Goal: Information Seeking & Learning: Check status

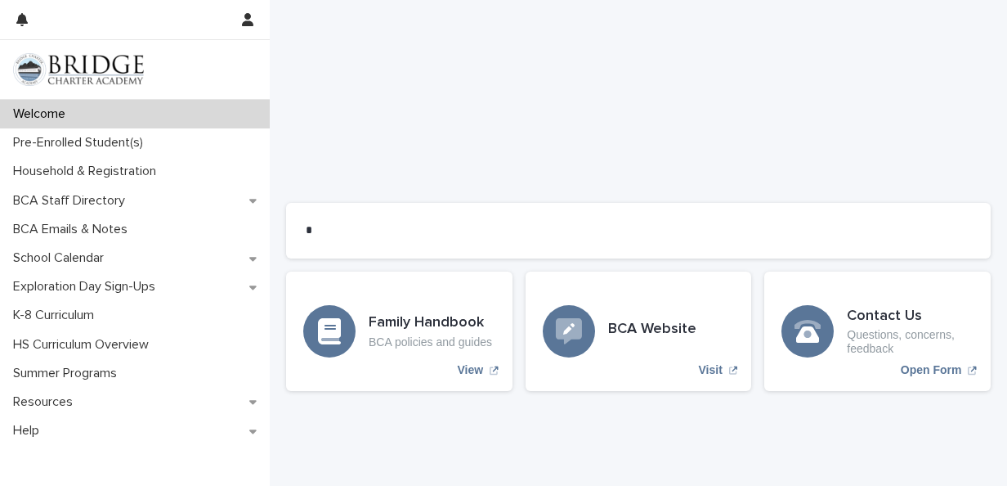
scroll to position [1395, 0]
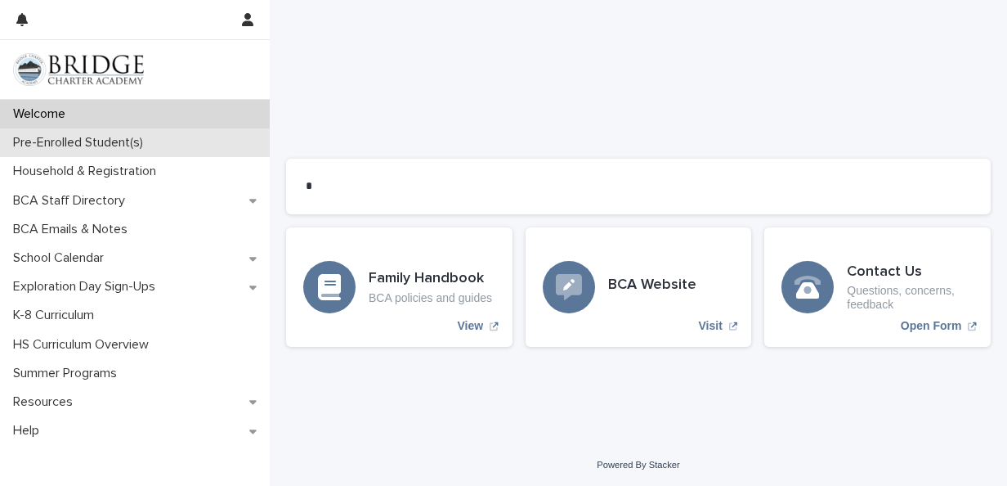
click at [106, 147] on p "Pre-Enrolled Student(s)" at bounding box center [82, 143] width 150 height 16
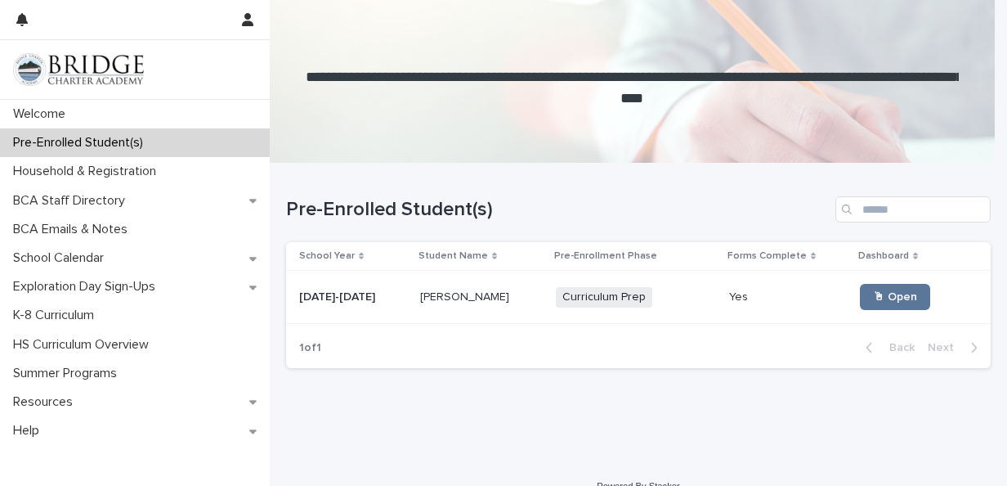
scroll to position [23, 0]
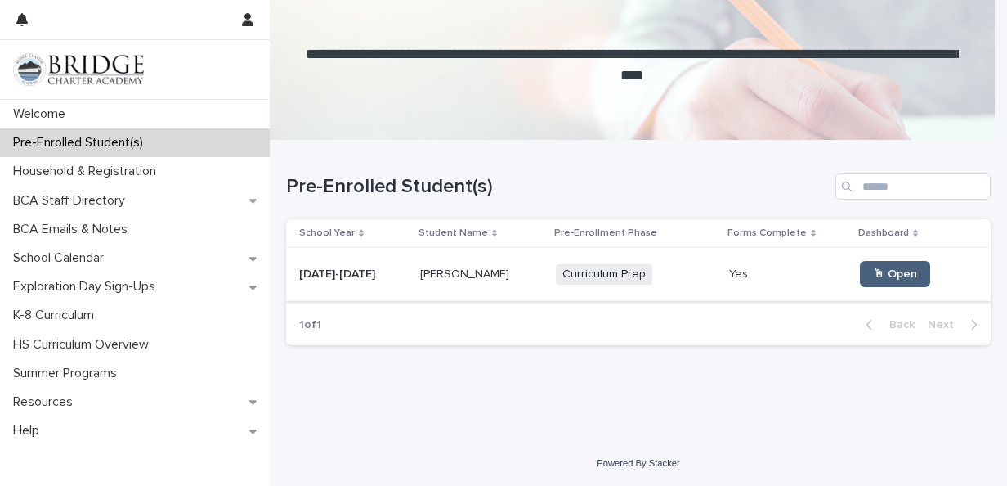
click at [874, 273] on span "🖱 Open" at bounding box center [895, 273] width 44 height 11
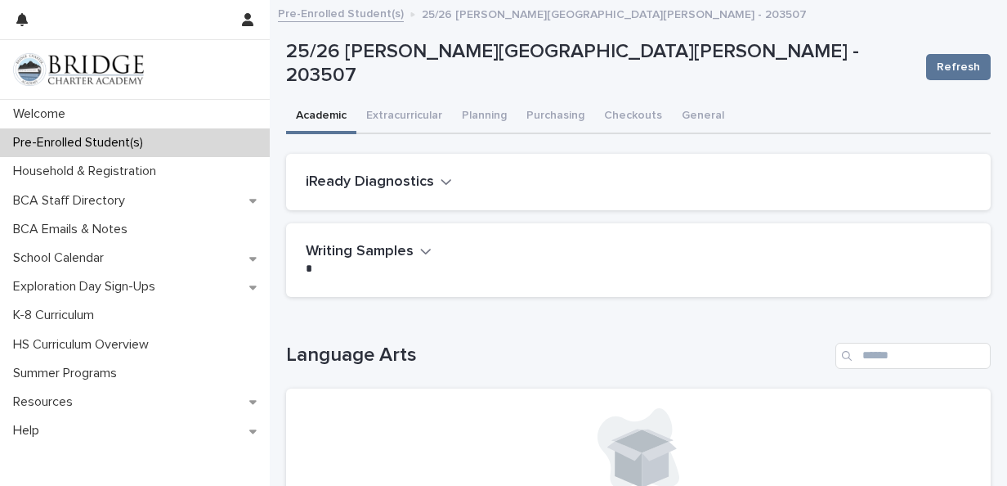
click at [443, 179] on icon "button" at bounding box center [446, 181] width 11 height 15
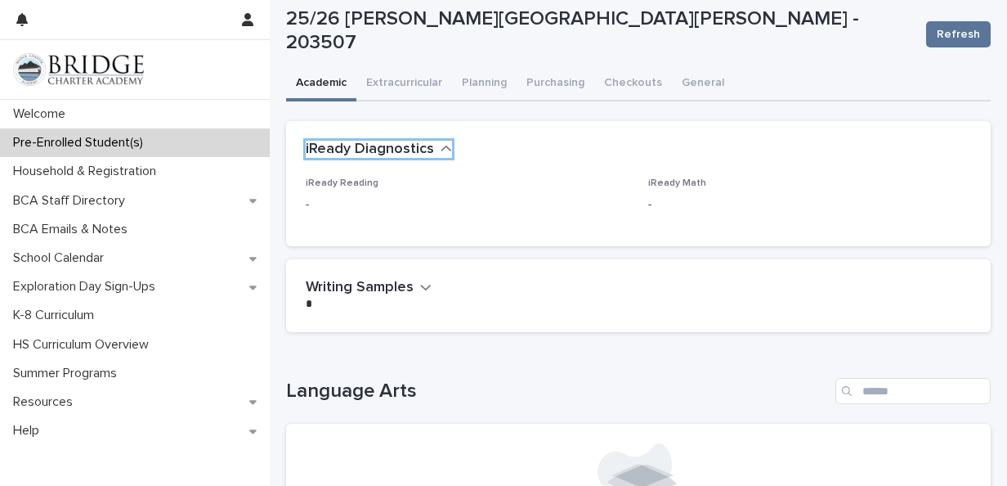
scroll to position [33, 0]
click at [939, 32] on span "Refresh" at bounding box center [958, 34] width 43 height 16
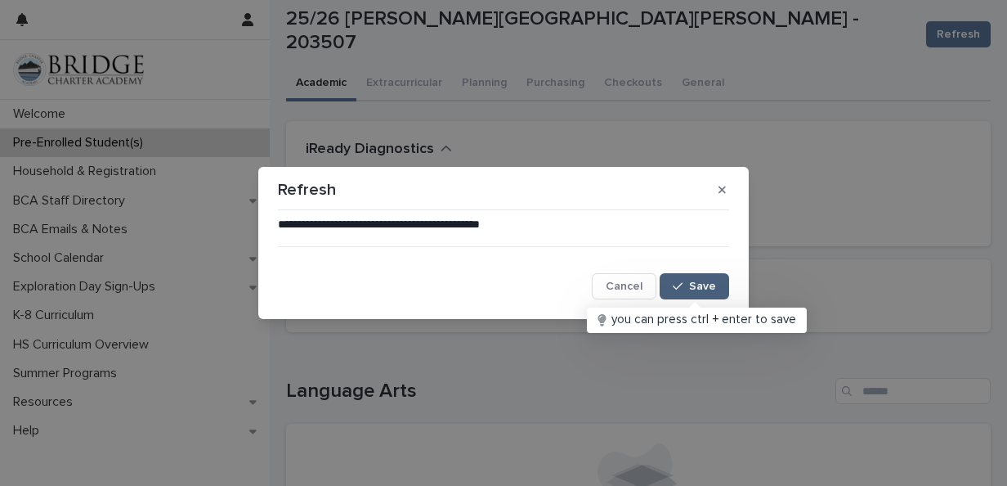
click at [701, 281] on span "Save" at bounding box center [702, 285] width 27 height 11
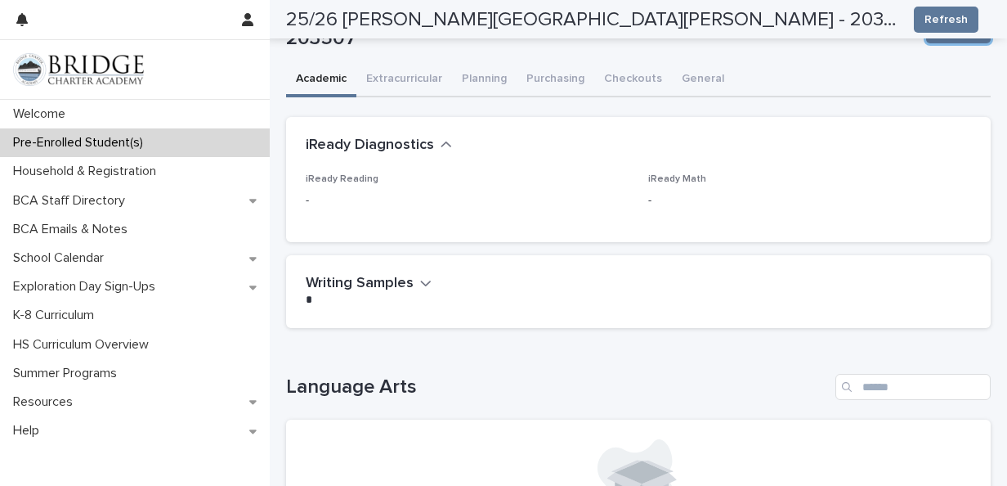
scroll to position [0, 0]
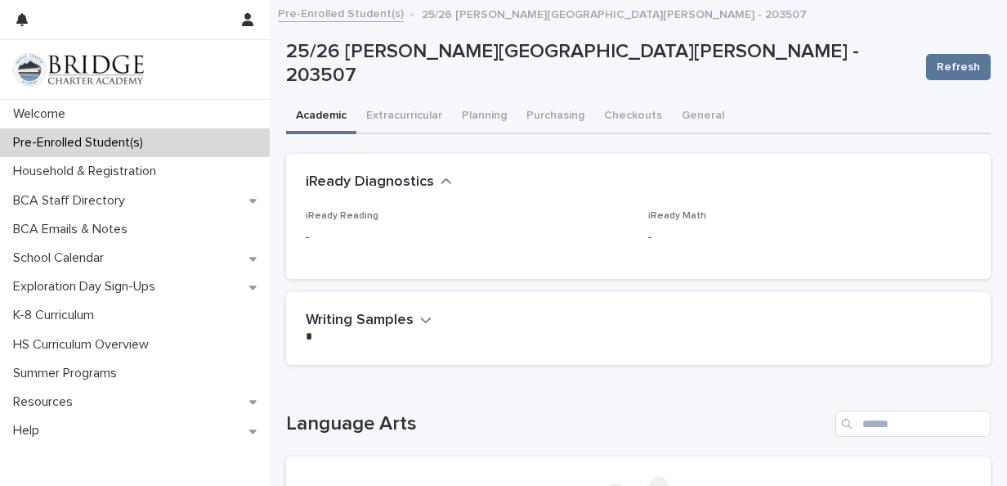
click at [406, 316] on h2 "Writing Samples" at bounding box center [360, 321] width 108 height 18
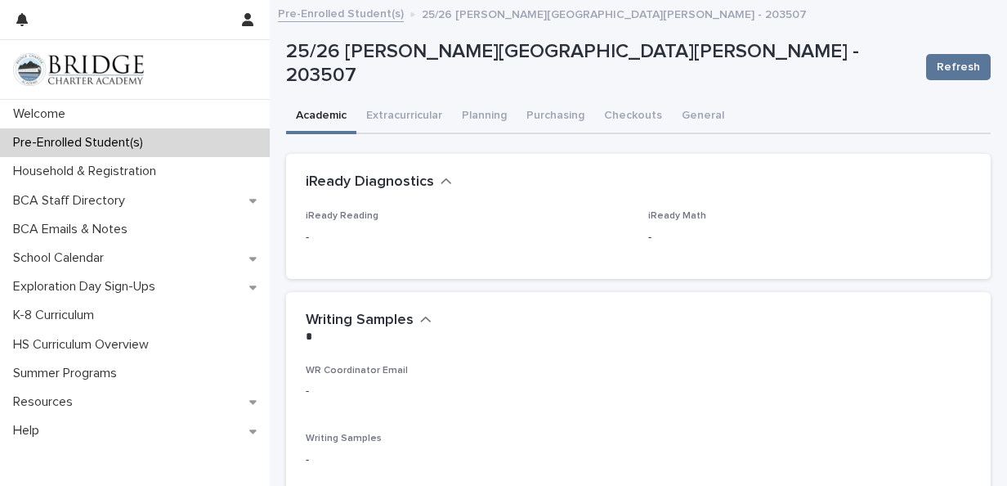
click at [376, 186] on h2 "iReady Diagnostics" at bounding box center [370, 182] width 128 height 18
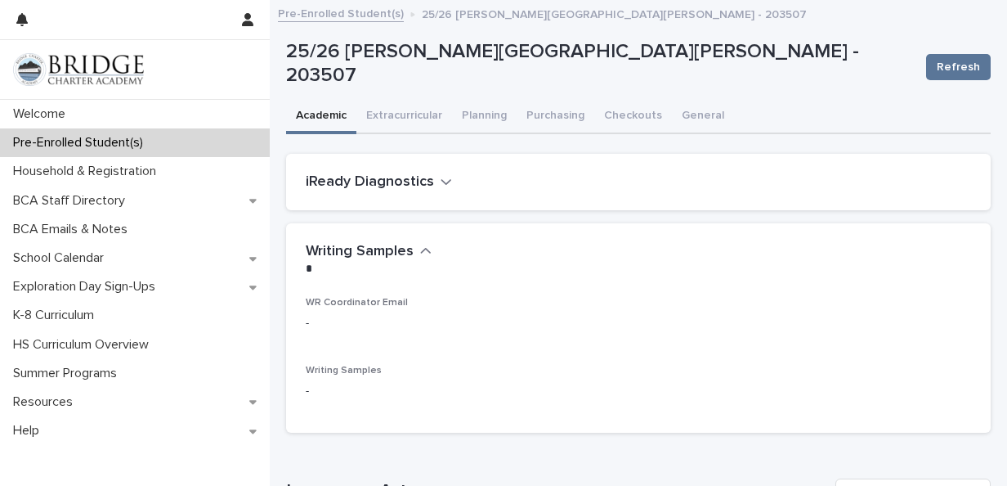
click at [376, 186] on h2 "iReady Diagnostics" at bounding box center [370, 182] width 128 height 18
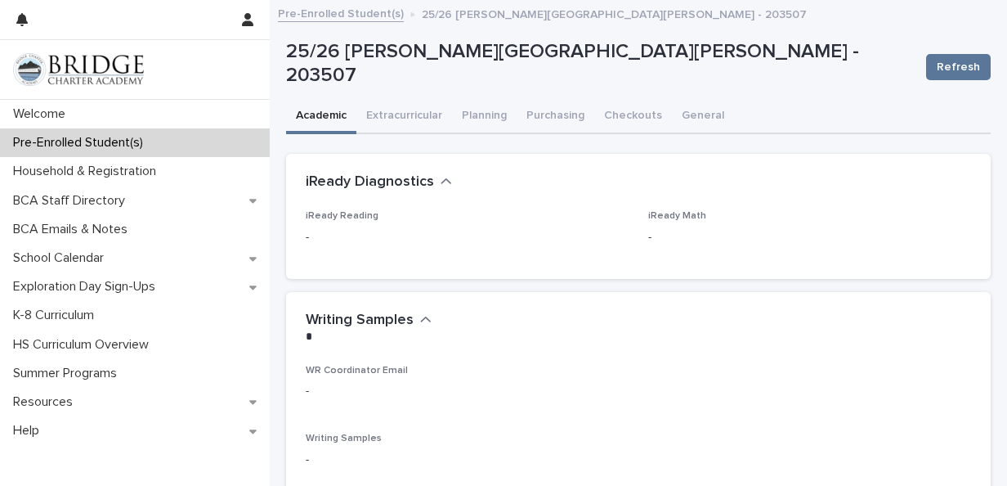
click at [376, 186] on h2 "iReady Diagnostics" at bounding box center [370, 182] width 128 height 18
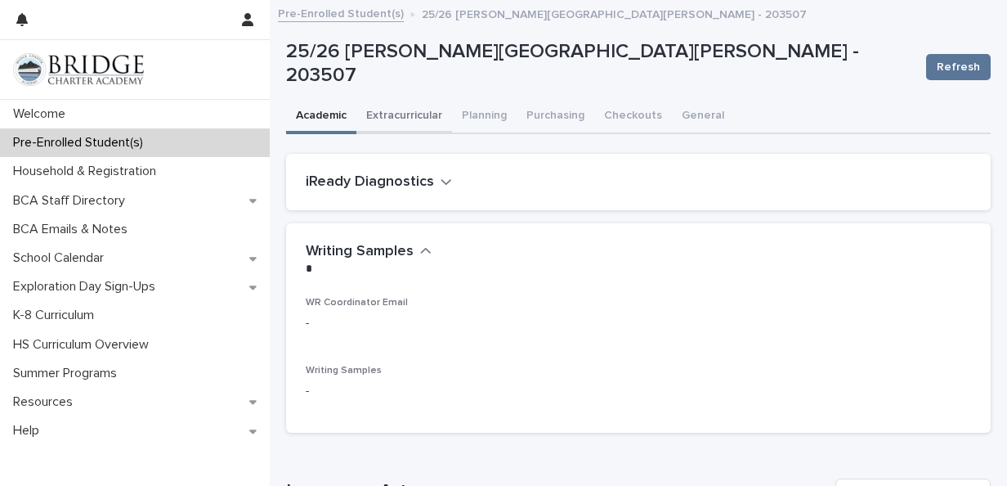
click at [399, 108] on button "Extracurricular" at bounding box center [405, 117] width 96 height 34
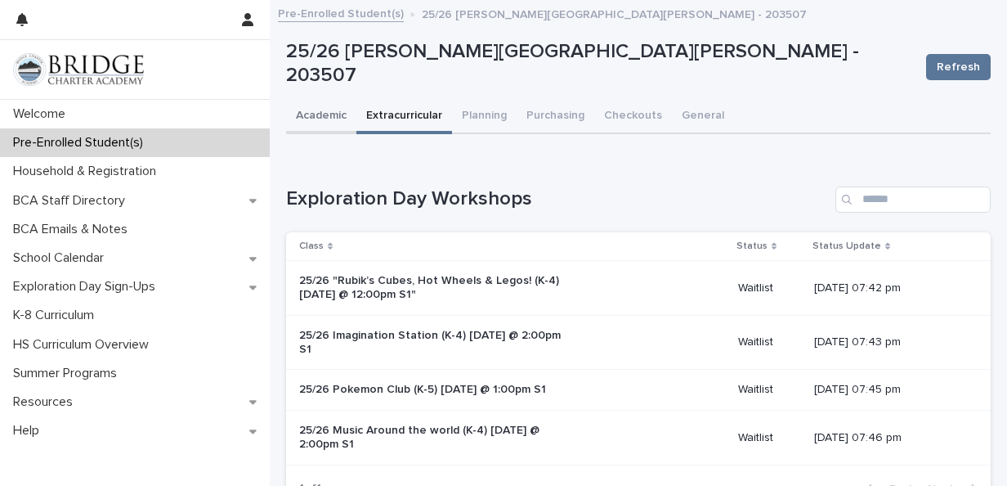
click at [322, 119] on button "Academic" at bounding box center [321, 117] width 70 height 34
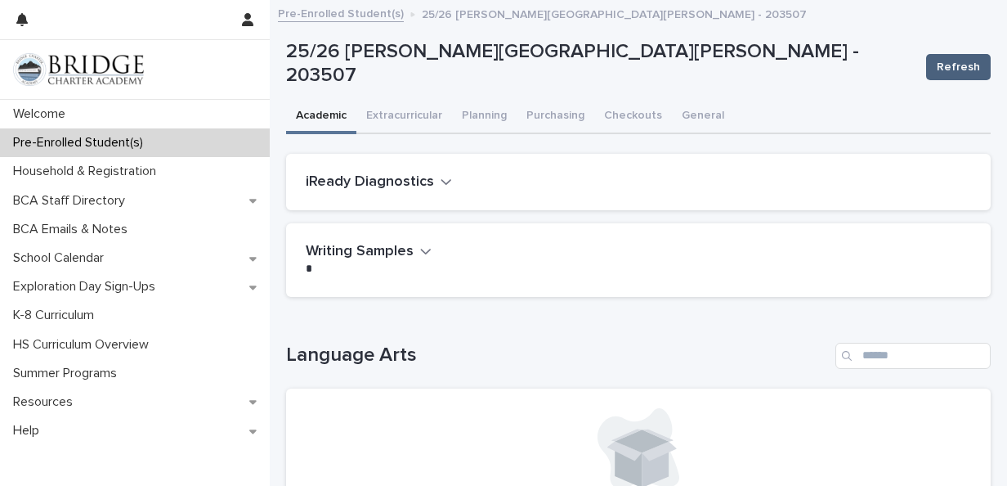
click at [937, 69] on span "Refresh" at bounding box center [958, 67] width 43 height 16
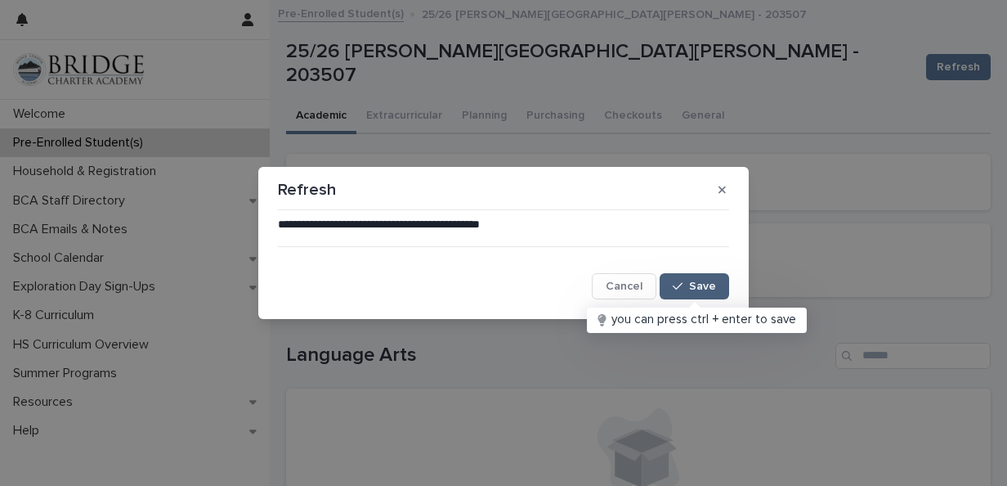
click at [685, 286] on div "button" at bounding box center [681, 285] width 16 height 11
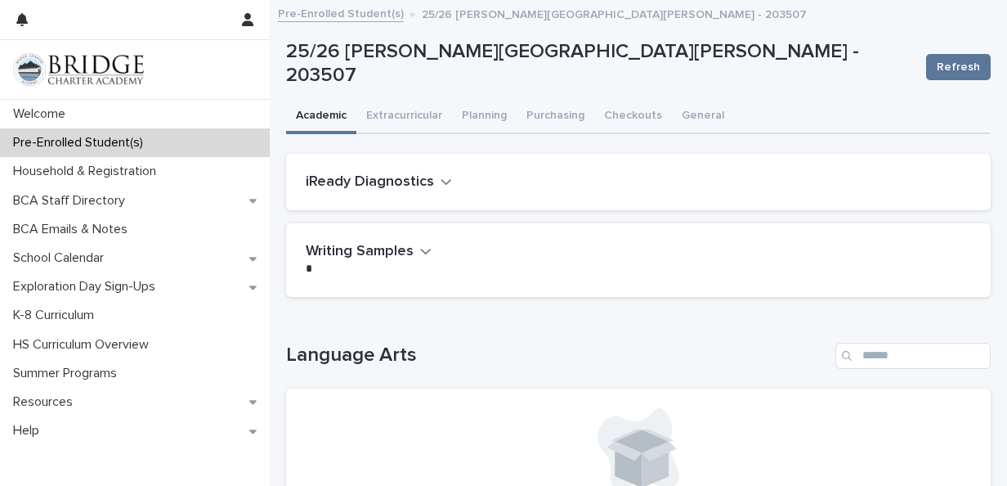
click at [412, 180] on h2 "iReady Diagnostics" at bounding box center [370, 182] width 128 height 18
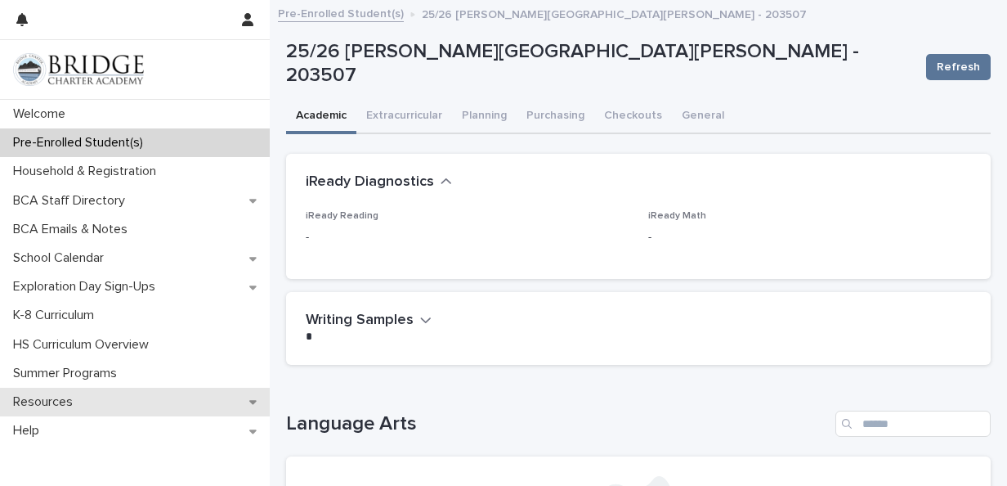
click at [253, 404] on icon at bounding box center [252, 403] width 7 height 4
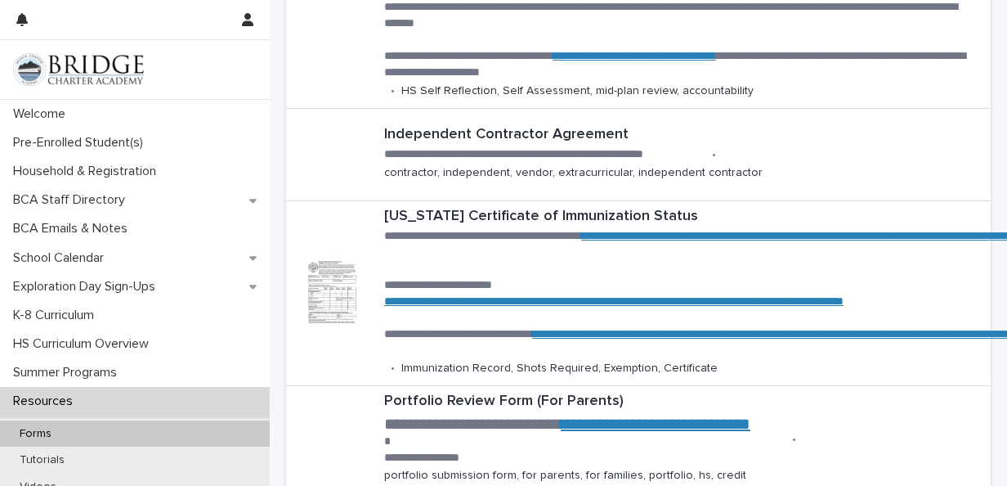
scroll to position [491, 0]
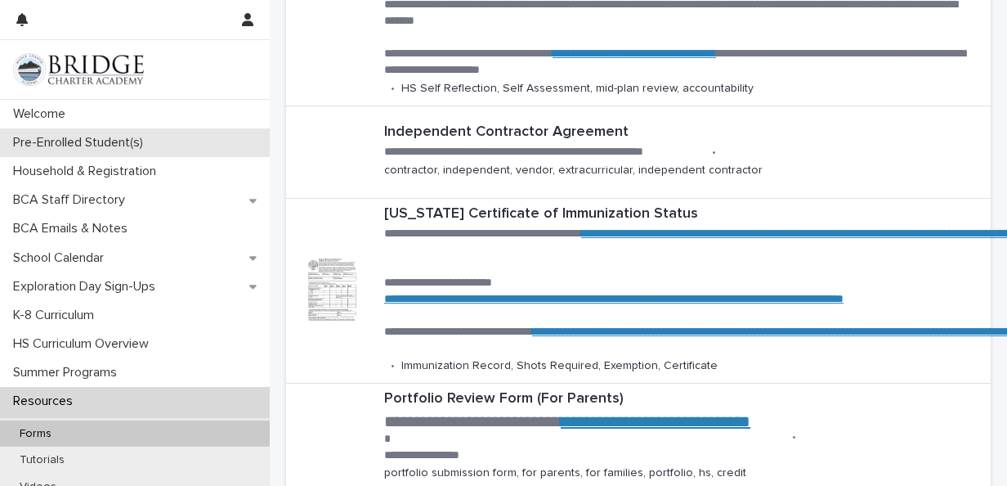
click at [131, 136] on p "Pre-Enrolled Student(s)" at bounding box center [82, 143] width 150 height 16
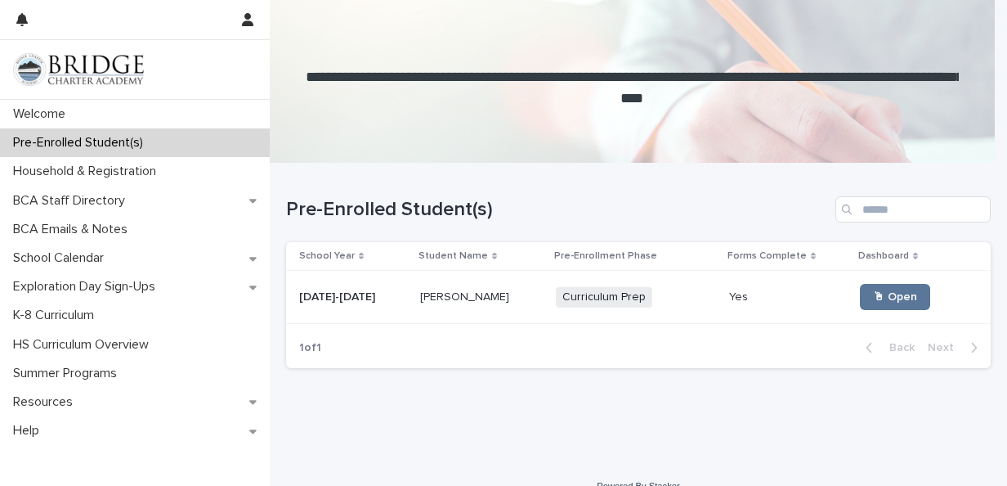
click at [579, 289] on span "Curriculum Prep" at bounding box center [604, 297] width 96 height 20
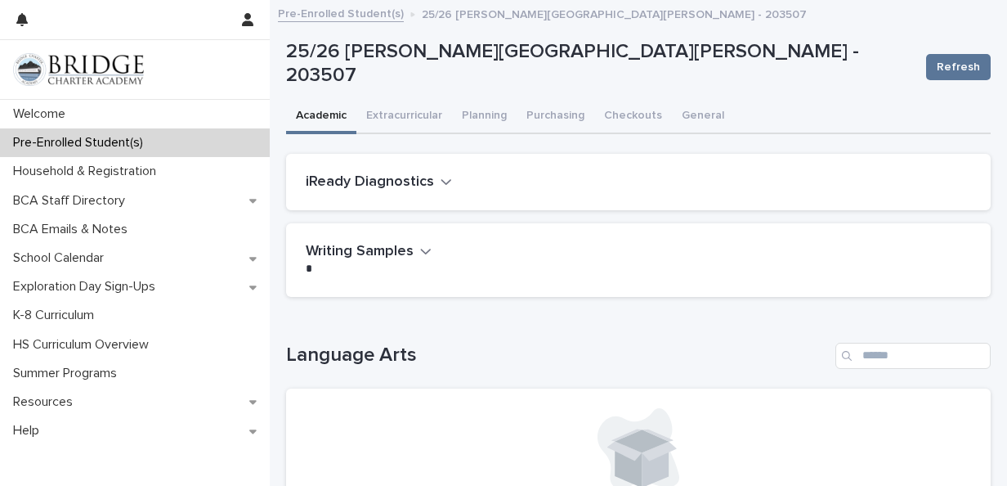
click at [417, 180] on h2 "iReady Diagnostics" at bounding box center [370, 182] width 128 height 18
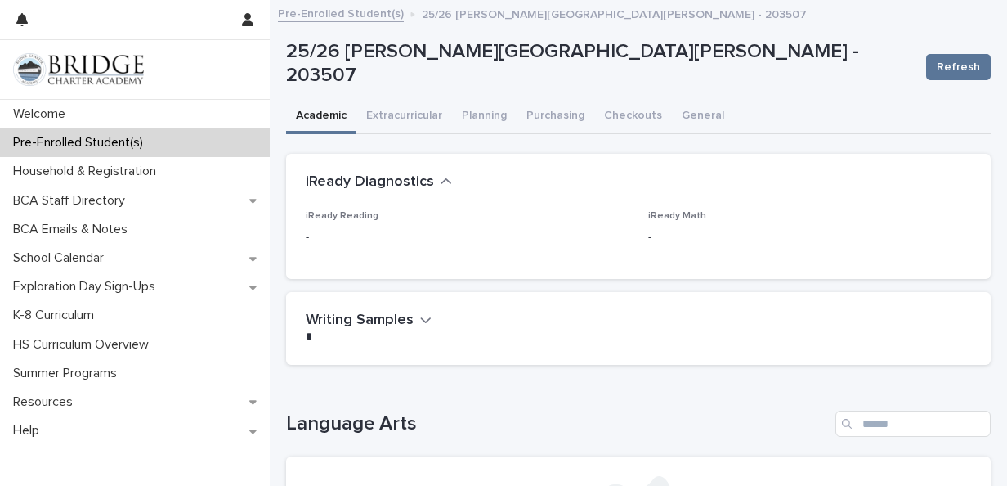
click at [641, 237] on div "iReady Reading - iReady Math -" at bounding box center [639, 234] width 666 height 48
click at [353, 245] on p "-" at bounding box center [467, 237] width 323 height 17
click at [142, 142] on p "Pre-Enrolled Student(s)" at bounding box center [82, 143] width 150 height 16
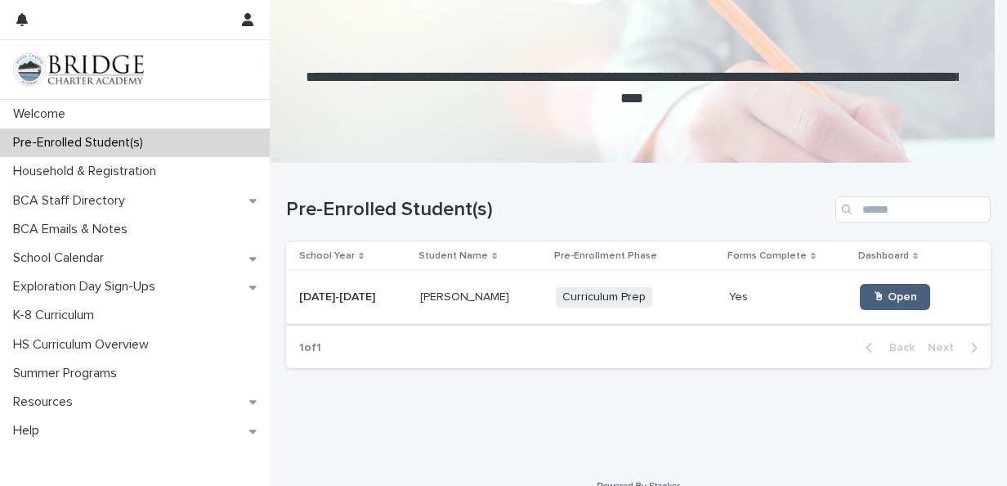
click at [888, 293] on span "🖱 Open" at bounding box center [895, 296] width 44 height 11
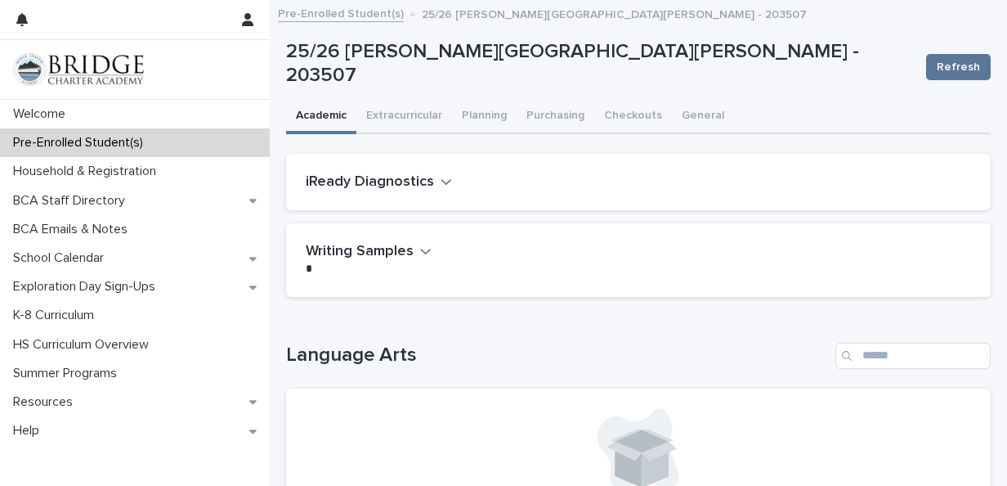
click at [419, 173] on h2 "iReady Diagnostics" at bounding box center [370, 182] width 128 height 18
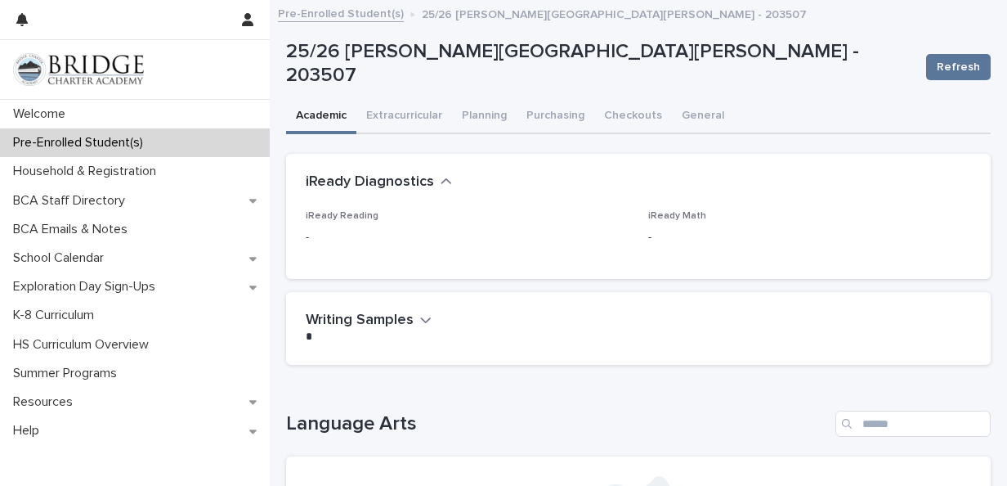
click at [419, 173] on h2 "iReady Diagnostics" at bounding box center [370, 182] width 128 height 18
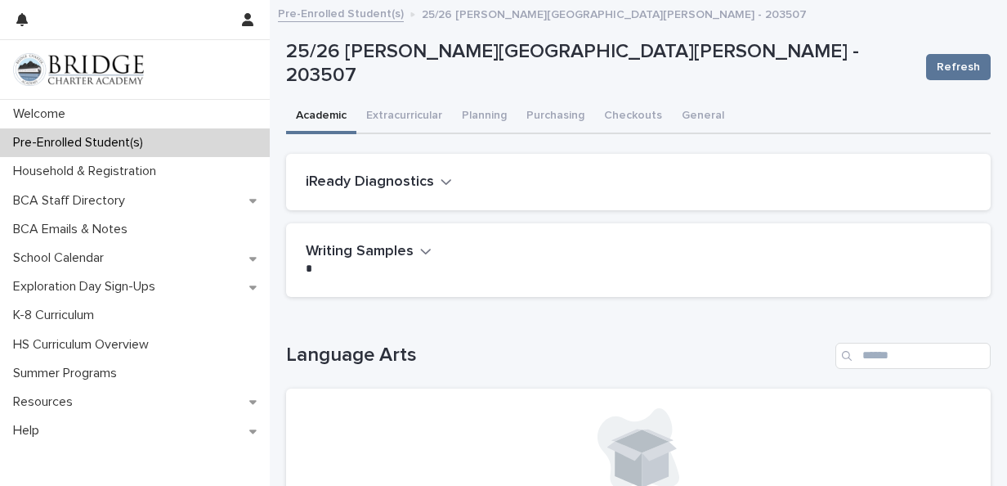
click at [419, 173] on h2 "iReady Diagnostics" at bounding box center [370, 182] width 128 height 18
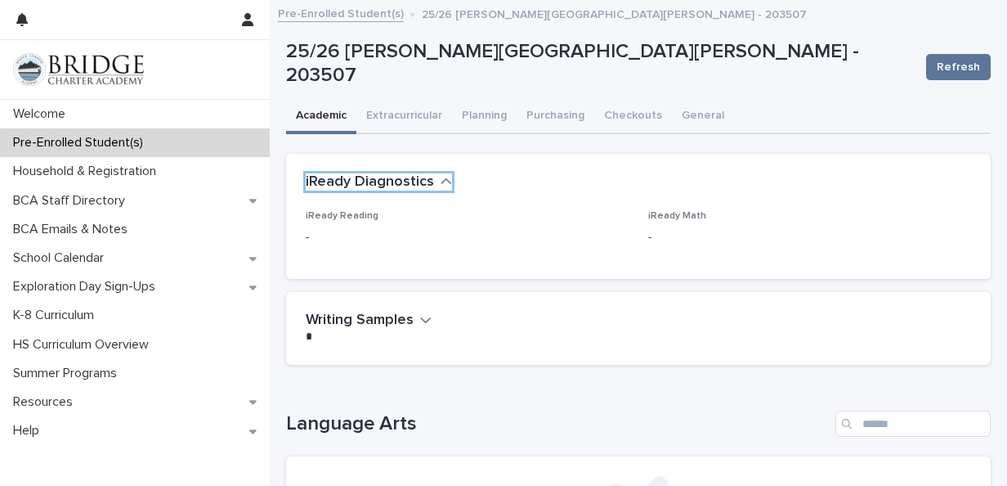
click at [306, 173] on button "iReady Diagnostics" at bounding box center [379, 182] width 146 height 18
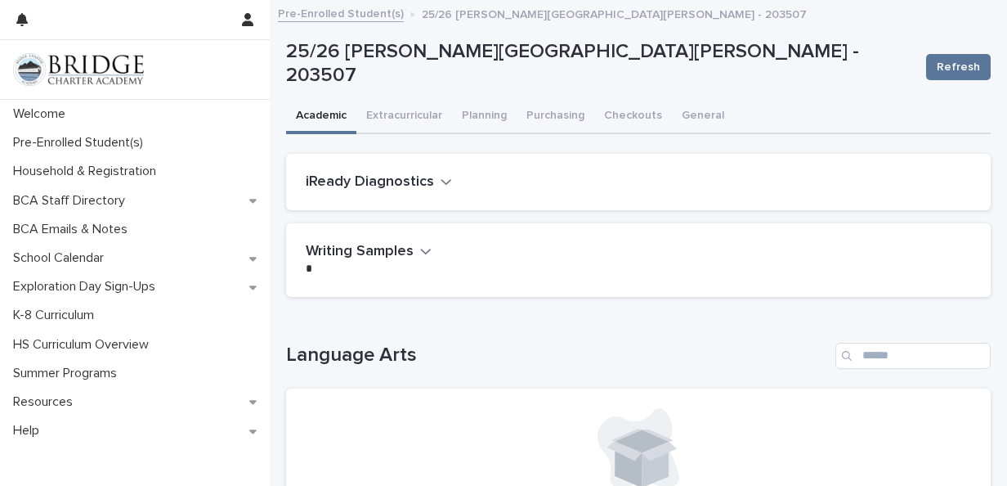
click at [414, 175] on h2 "iReady Diagnostics" at bounding box center [370, 182] width 128 height 18
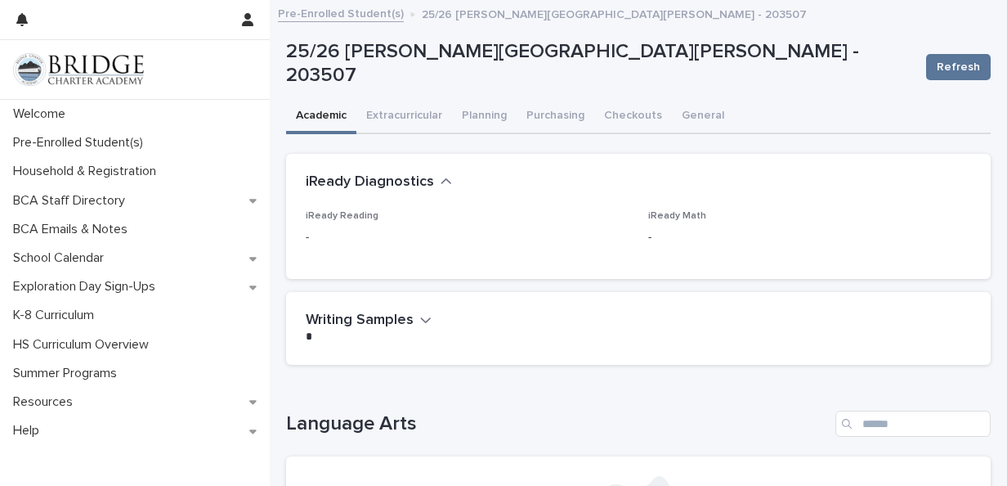
scroll to position [4, 0]
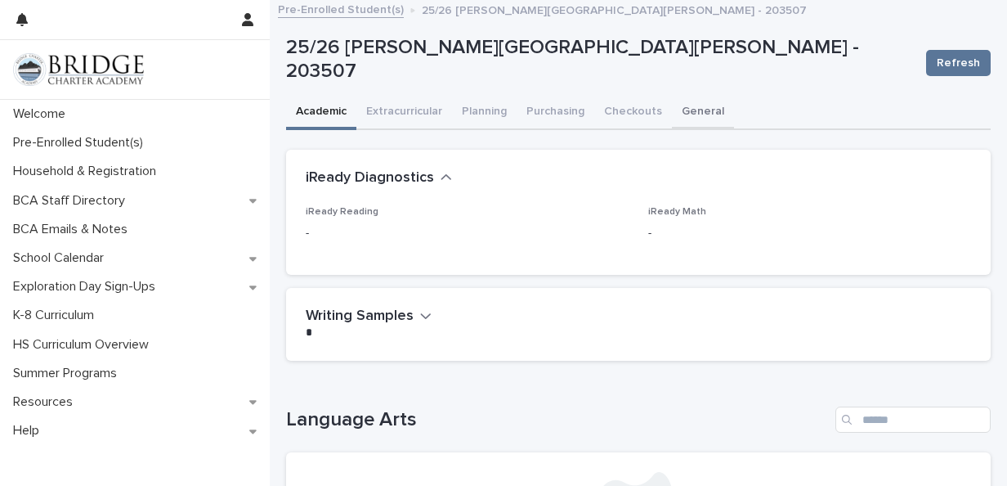
click at [703, 108] on button "General" at bounding box center [703, 113] width 62 height 34
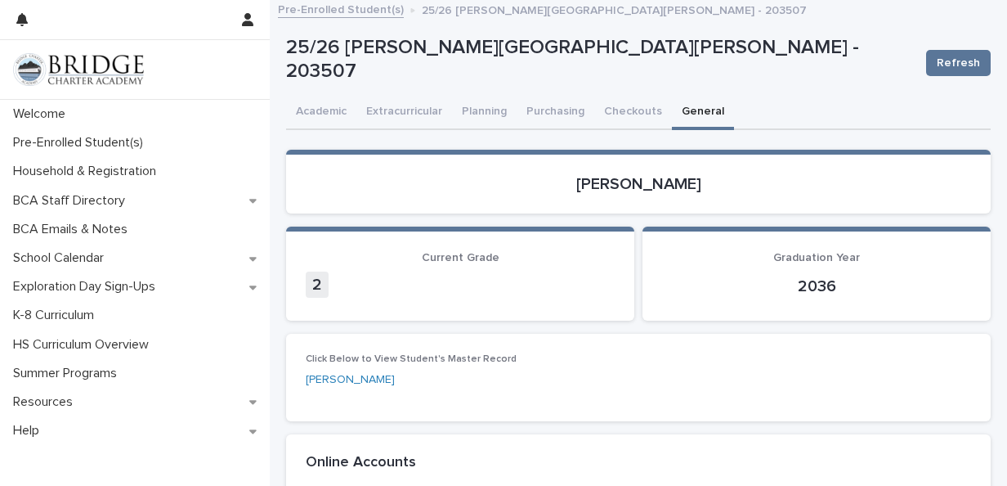
click at [443, 177] on p "[PERSON_NAME]" at bounding box center [639, 184] width 666 height 20
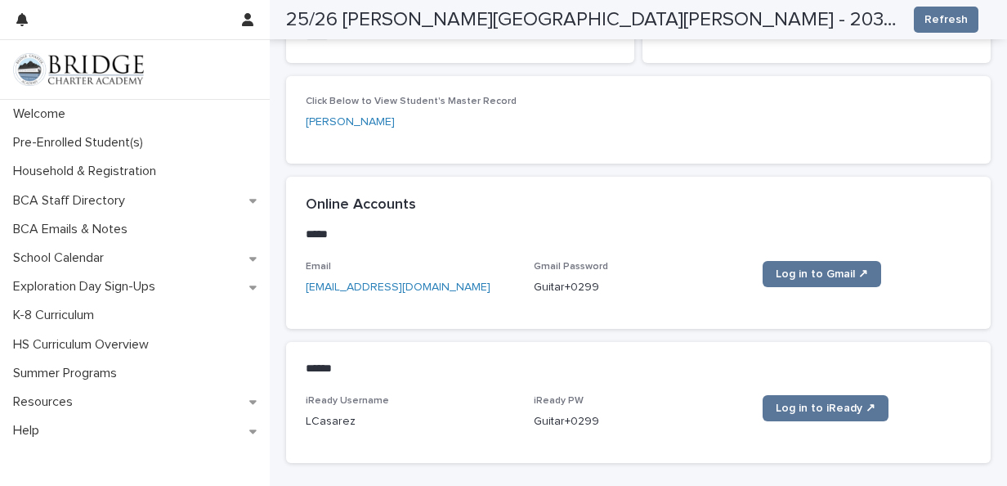
scroll to position [298, 0]
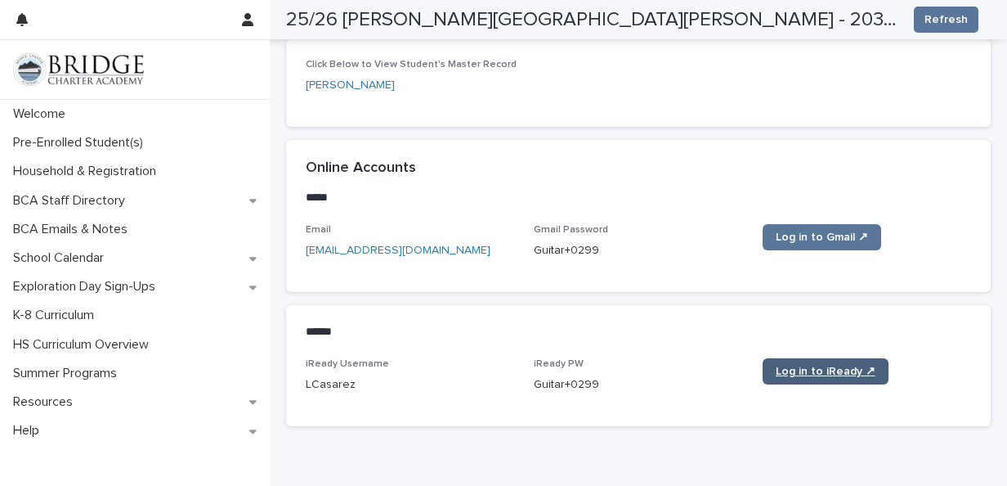
click at [842, 372] on span "Log in to iReady ↗" at bounding box center [826, 371] width 100 height 11
